Goal: Task Accomplishment & Management: Use online tool/utility

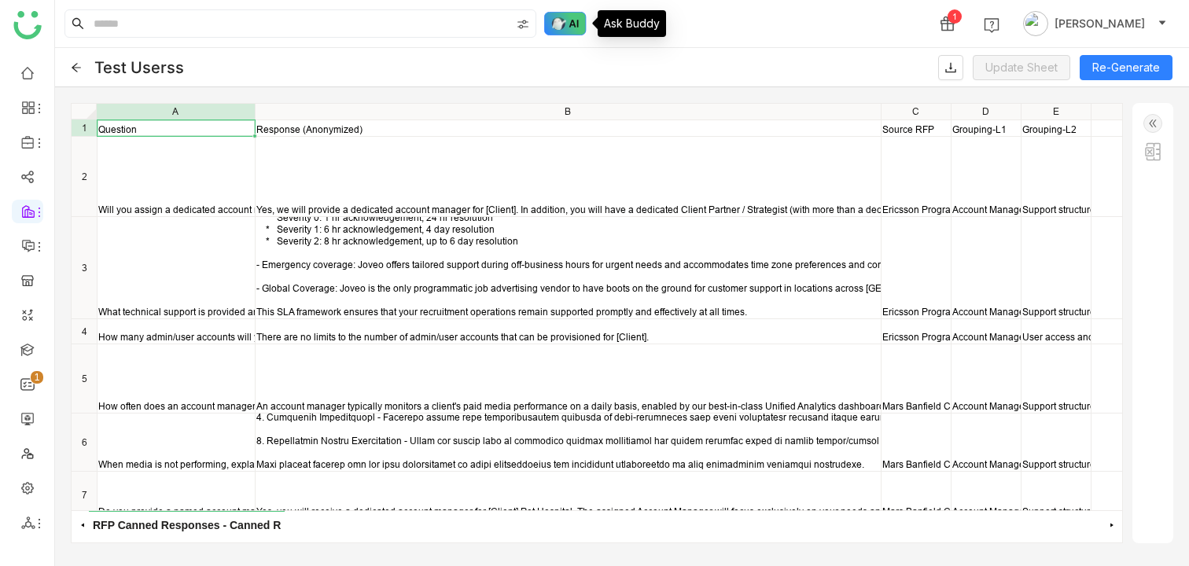
click at [564, 25] on img at bounding box center [565, 24] width 42 height 24
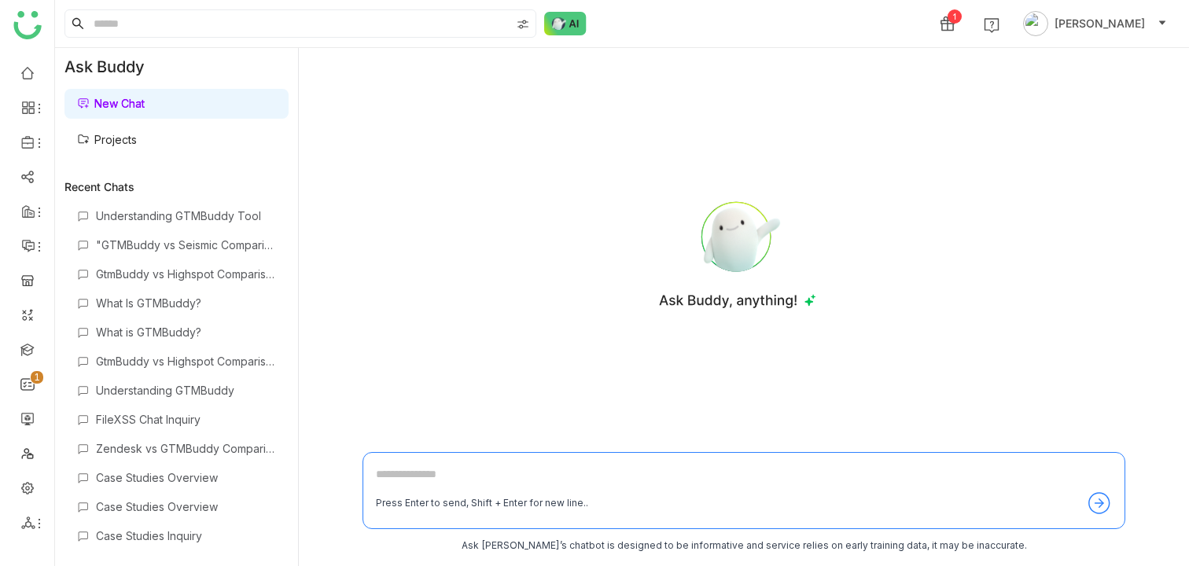
click at [137, 141] on link "Projects" at bounding box center [107, 139] width 60 height 13
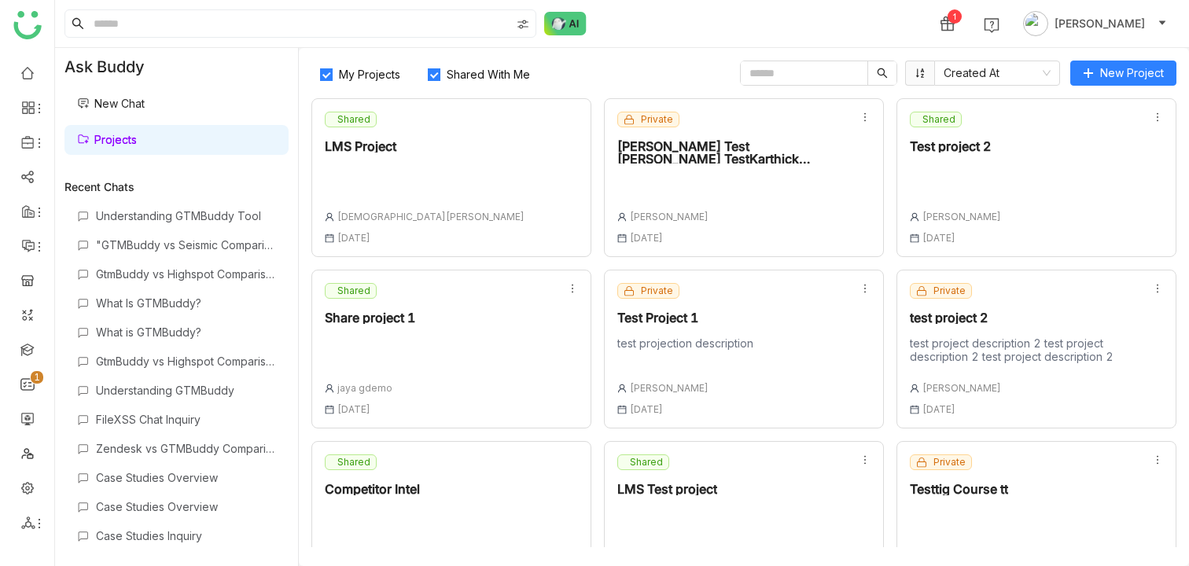
click at [472, 157] on div "Shared LMS Project [PERSON_NAME] [DATE]" at bounding box center [451, 177] width 280 height 159
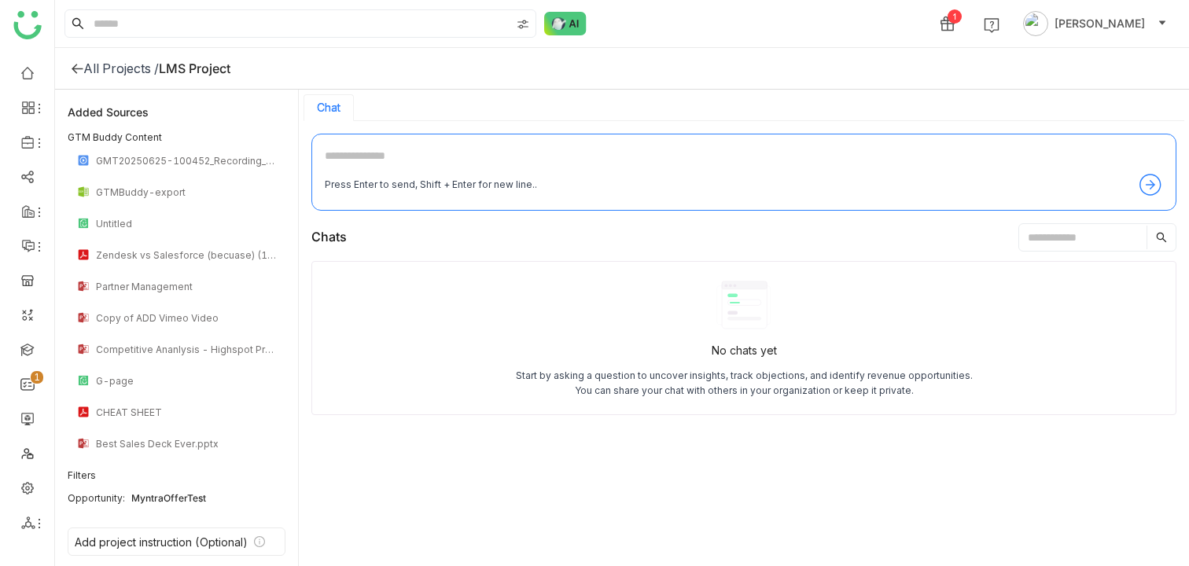
click at [86, 64] on div "All Projects /" at bounding box center [120, 69] width 75 height 16
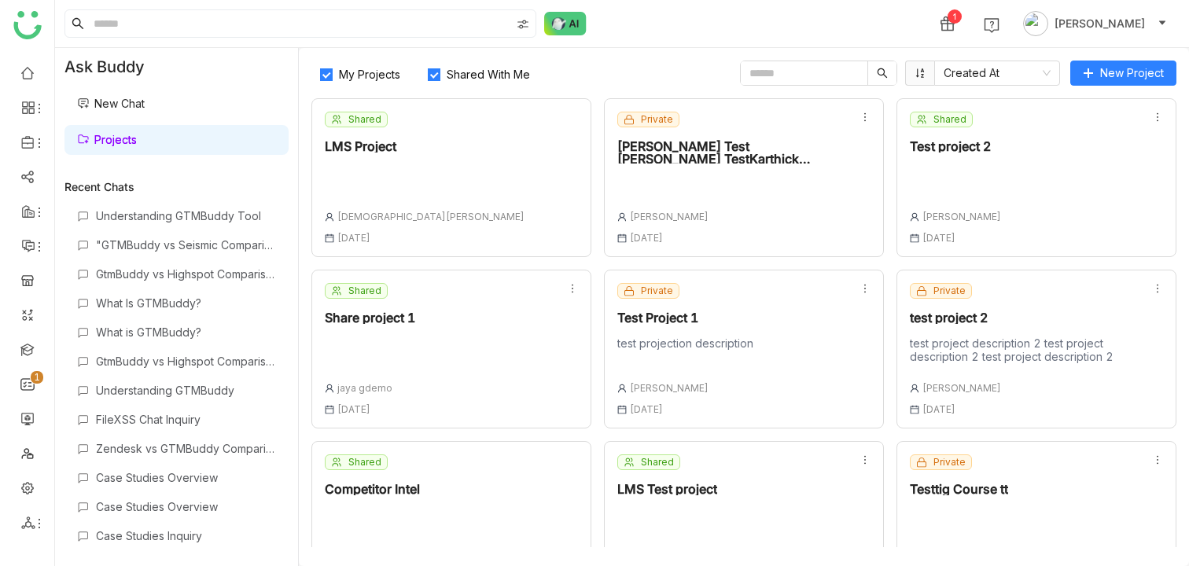
click at [654, 156] on div "[PERSON_NAME] Test [PERSON_NAME] TestKarthick TestKarthick TestKarthick Test" at bounding box center [732, 152] width 230 height 24
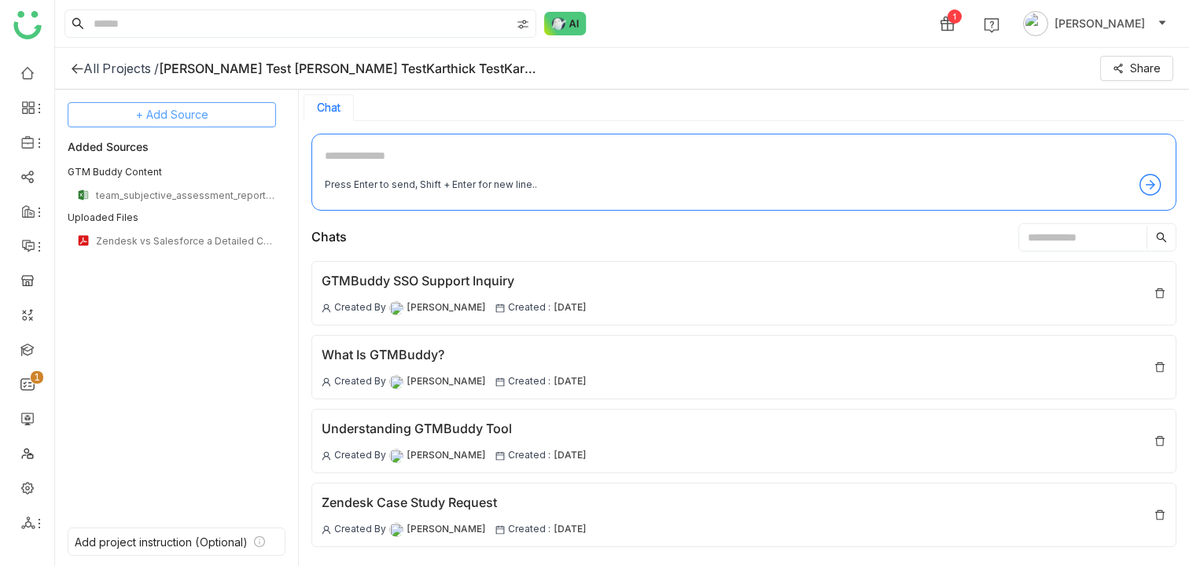
click at [125, 118] on button "+ Add Source" at bounding box center [172, 114] width 208 height 25
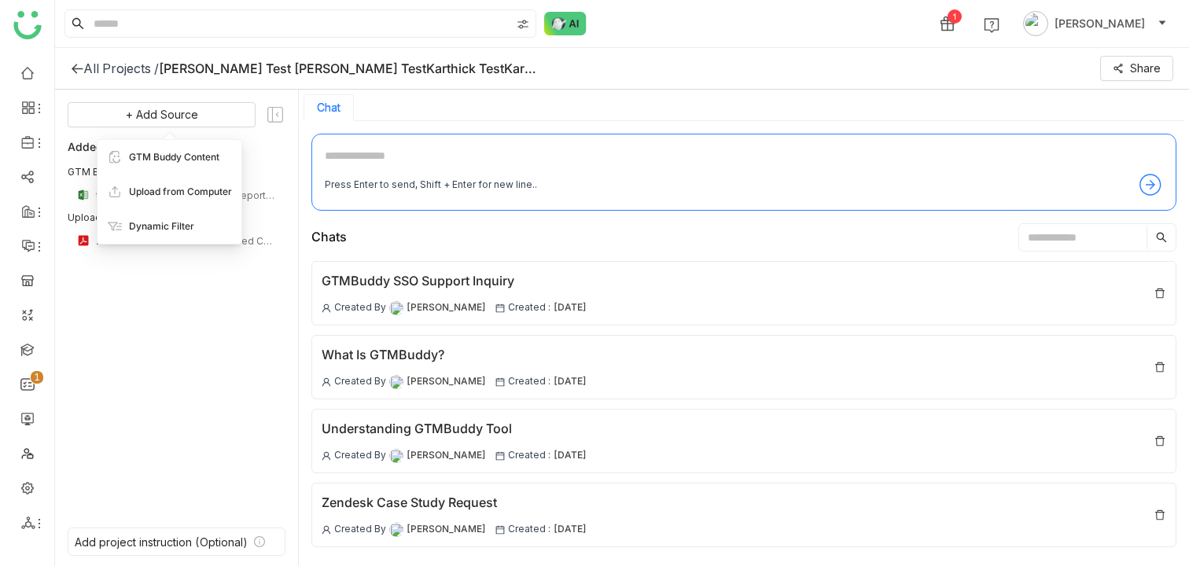
click at [217, 296] on div "+ Add Source Added Sources GTM Buddy Content team_subjective_assessment_report_…" at bounding box center [177, 305] width 218 height 407
